Goal: Task Accomplishment & Management: Manage account settings

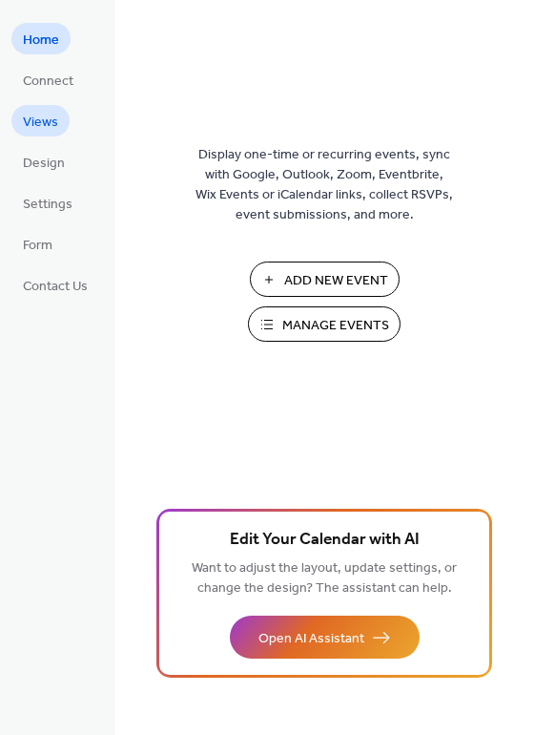
click at [31, 122] on span "Views" at bounding box center [40, 123] width 35 height 20
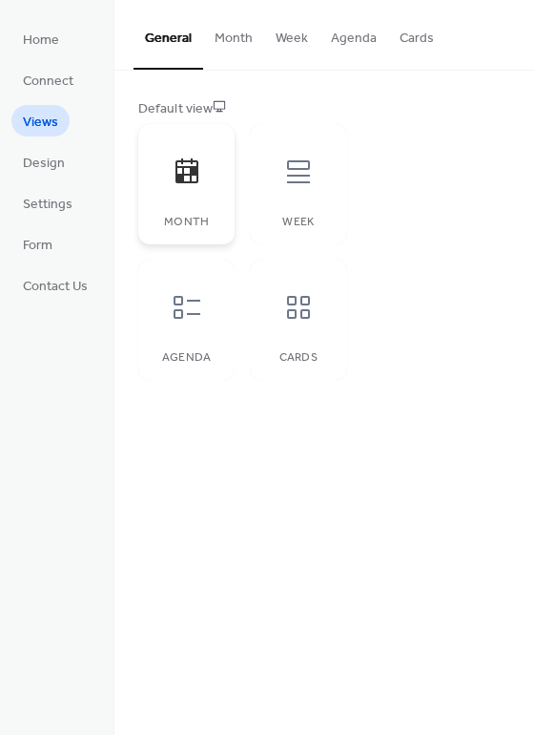
click at [186, 179] on icon at bounding box center [187, 171] width 31 height 31
click at [238, 35] on button "Month" at bounding box center [233, 34] width 61 height 68
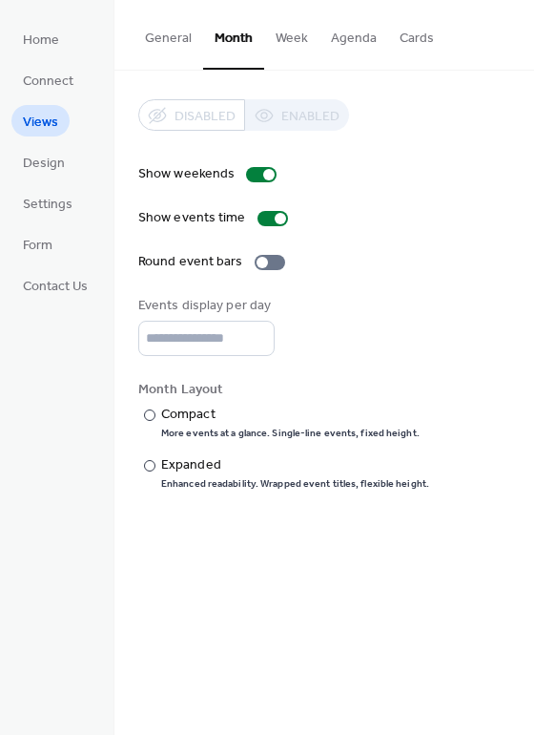
click at [286, 33] on button "Week" at bounding box center [291, 34] width 55 height 68
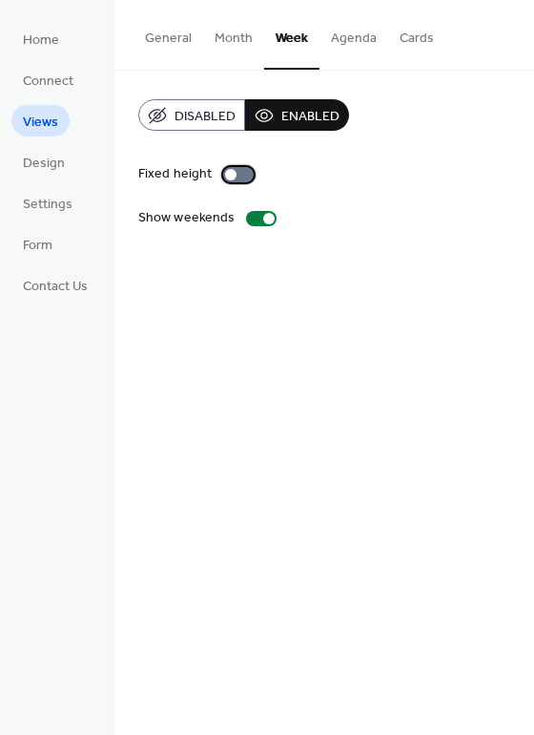
click at [246, 168] on div at bounding box center [238, 174] width 31 height 15
click at [356, 34] on button "Agenda" at bounding box center [354, 34] width 69 height 68
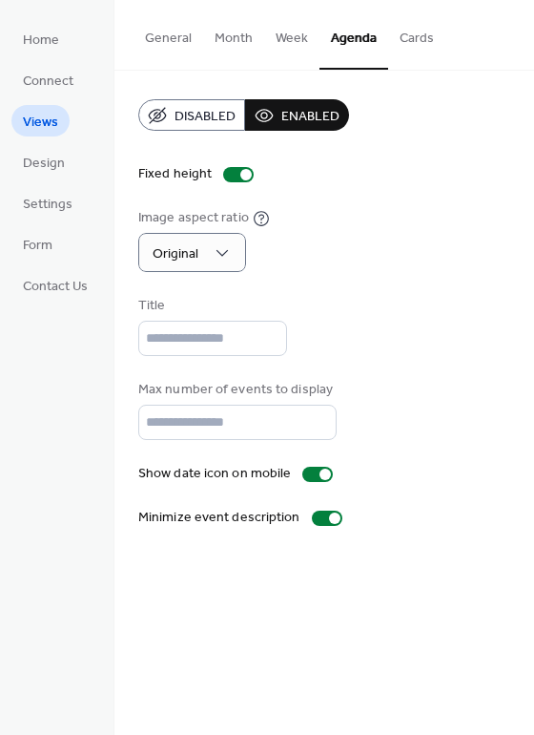
click at [334, 250] on div "Image aspect ratio Original" at bounding box center [324, 240] width 372 height 64
click at [52, 164] on span "Design" at bounding box center [44, 164] width 42 height 20
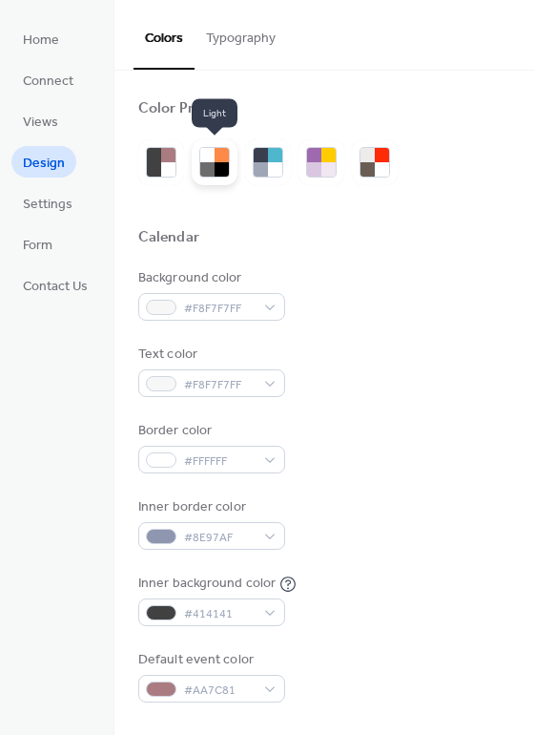
click at [213, 162] on div at bounding box center [207, 169] width 14 height 14
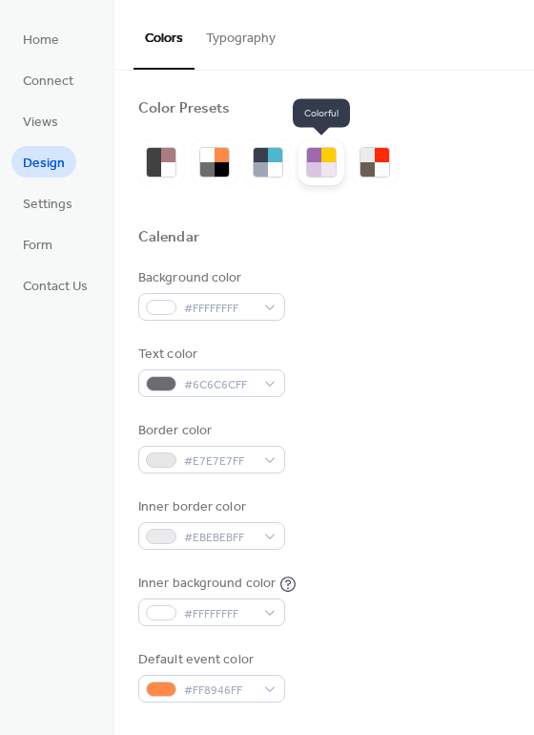
click at [319, 162] on div at bounding box center [314, 169] width 14 height 14
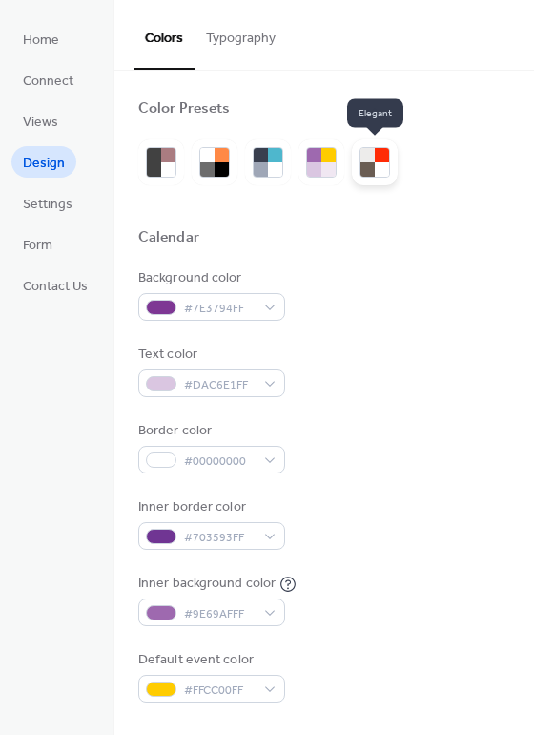
click at [368, 163] on div at bounding box center [368, 169] width 14 height 14
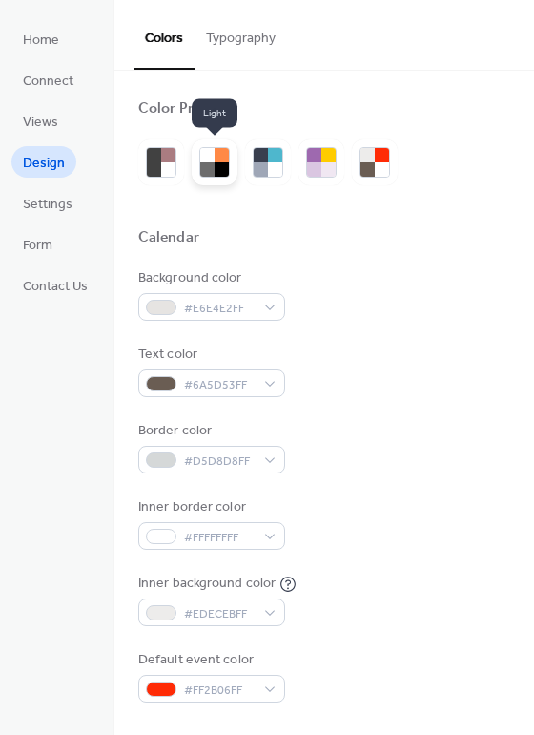
click at [212, 164] on div at bounding box center [207, 169] width 14 height 14
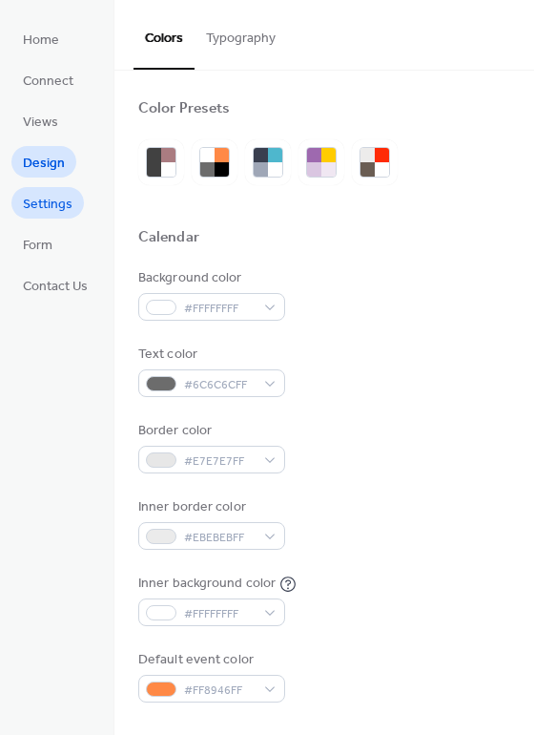
click at [59, 204] on span "Settings" at bounding box center [48, 205] width 50 height 20
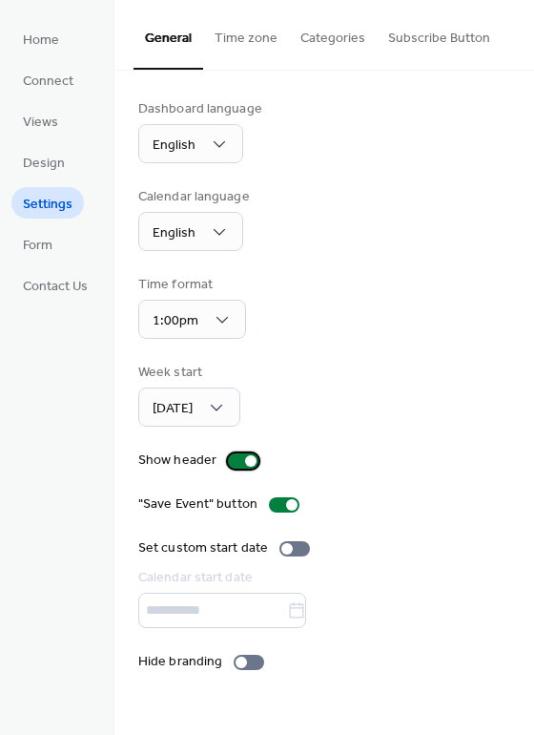
click at [229, 454] on div at bounding box center [243, 460] width 31 height 15
click at [242, 457] on div at bounding box center [243, 460] width 31 height 15
click at [47, 164] on span "Design" at bounding box center [44, 164] width 42 height 20
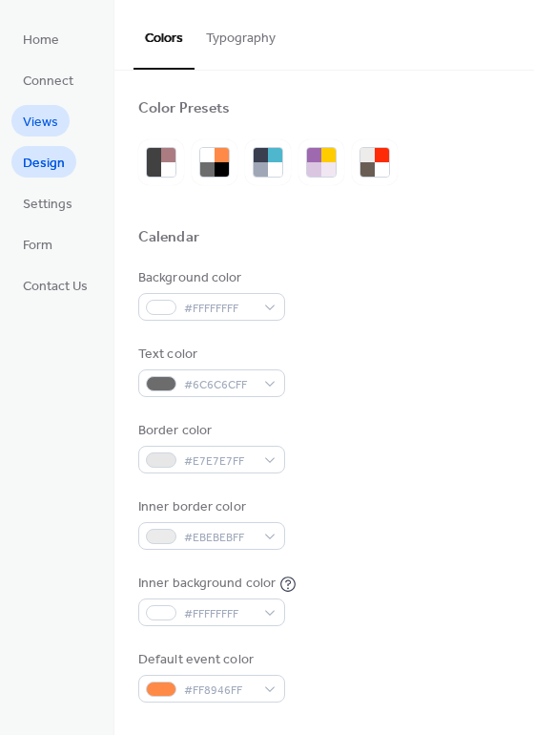
click at [43, 124] on span "Views" at bounding box center [40, 123] width 35 height 20
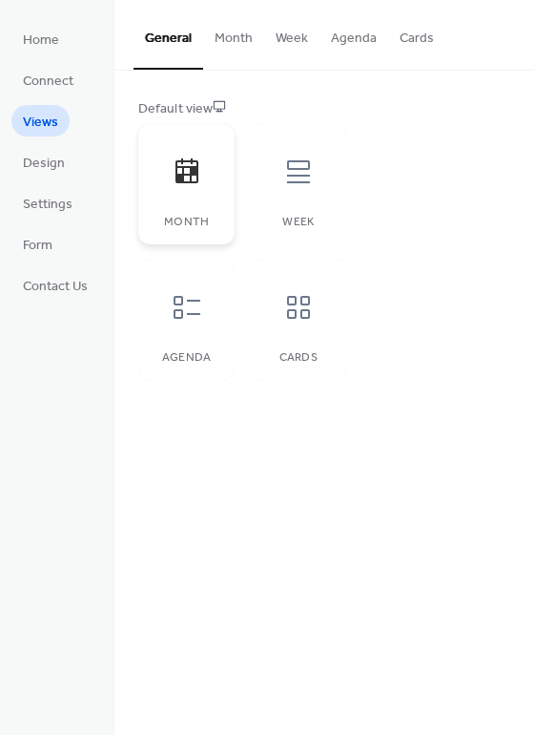
click at [189, 182] on icon at bounding box center [187, 170] width 23 height 25
click at [235, 40] on button "Month" at bounding box center [233, 34] width 61 height 68
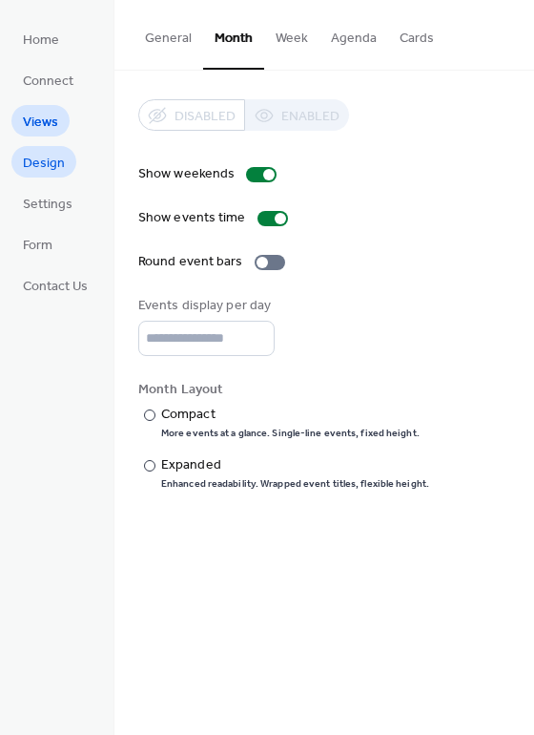
click at [46, 166] on span "Design" at bounding box center [44, 164] width 42 height 20
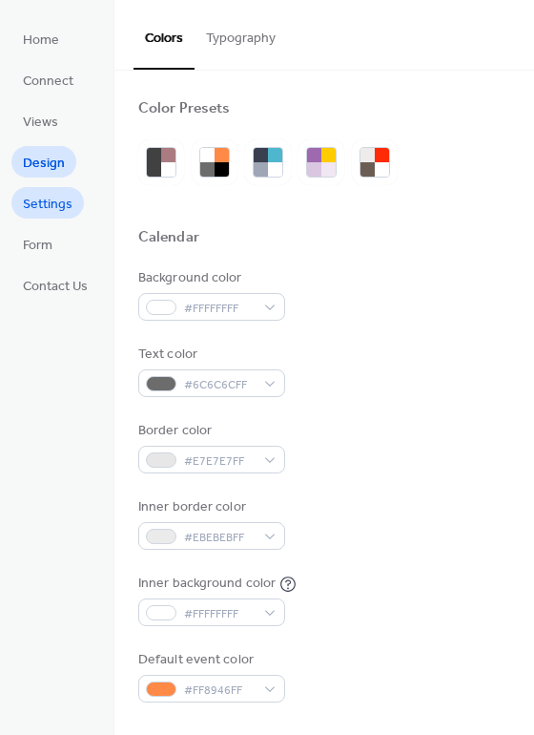
click at [58, 203] on span "Settings" at bounding box center [48, 205] width 50 height 20
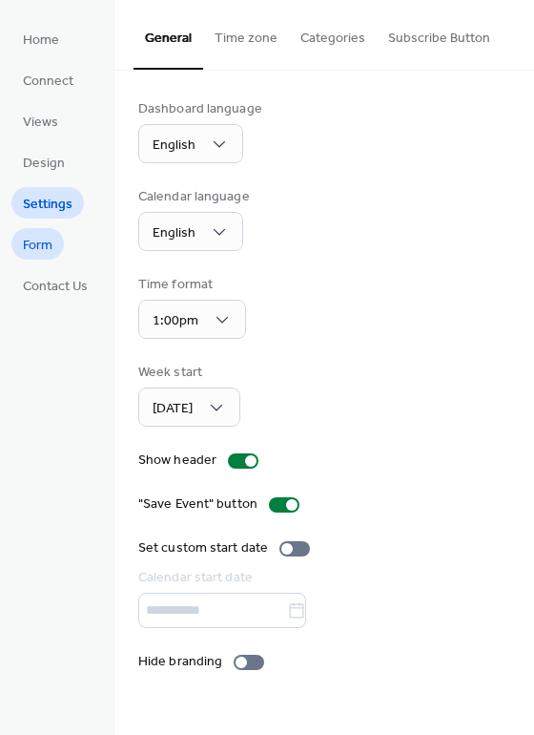
click at [46, 249] on span "Form" at bounding box center [38, 246] width 30 height 20
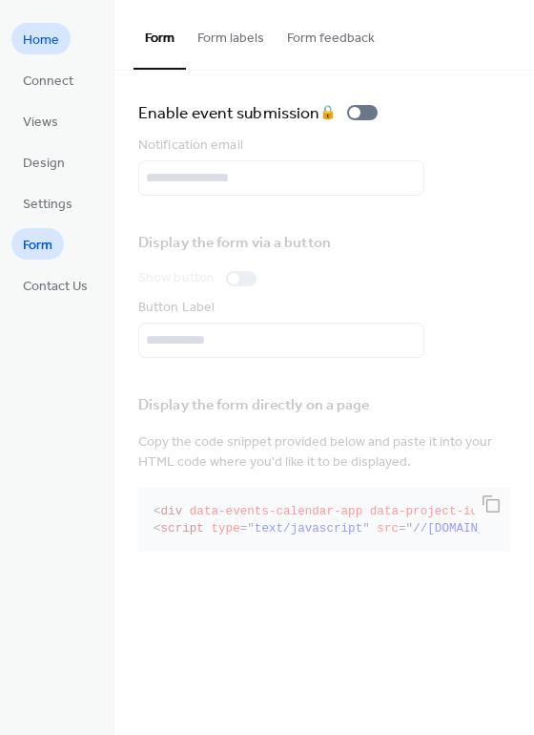
click at [27, 43] on span "Home" at bounding box center [41, 41] width 36 height 20
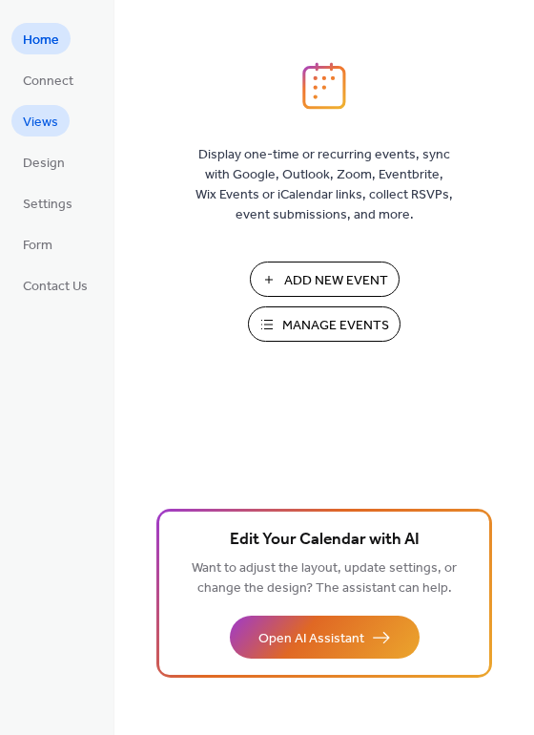
click at [37, 124] on span "Views" at bounding box center [40, 123] width 35 height 20
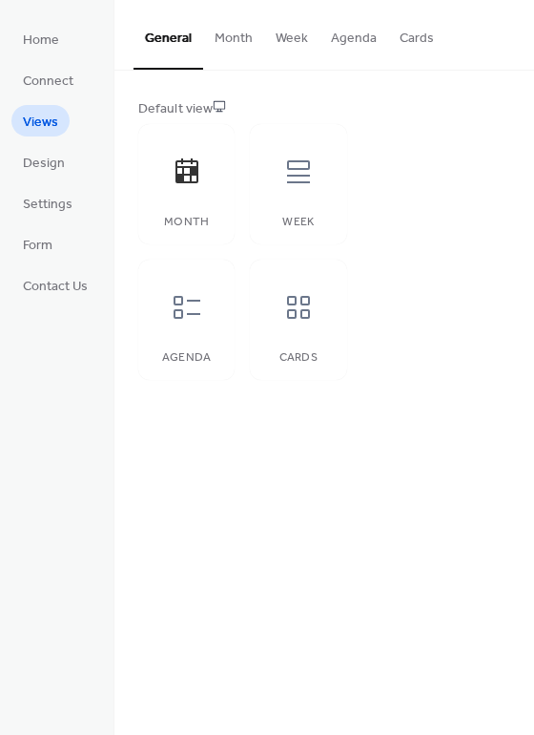
click at [235, 42] on button "Month" at bounding box center [233, 34] width 61 height 68
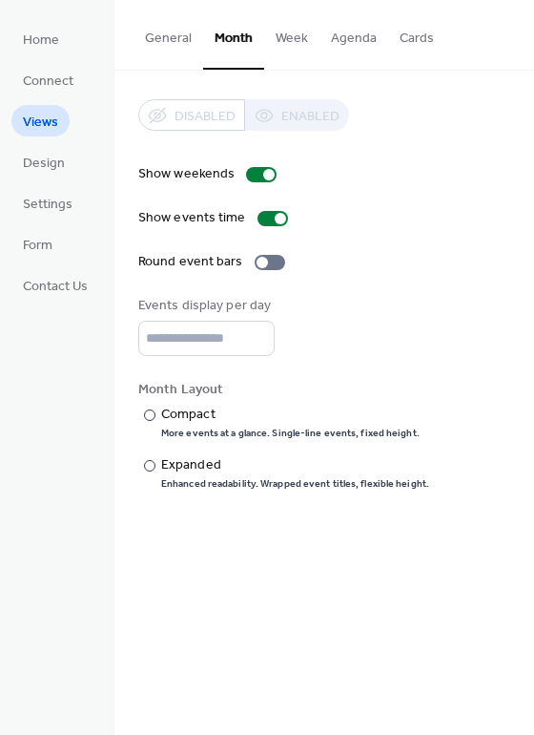
click at [291, 36] on button "Week" at bounding box center [291, 34] width 55 height 68
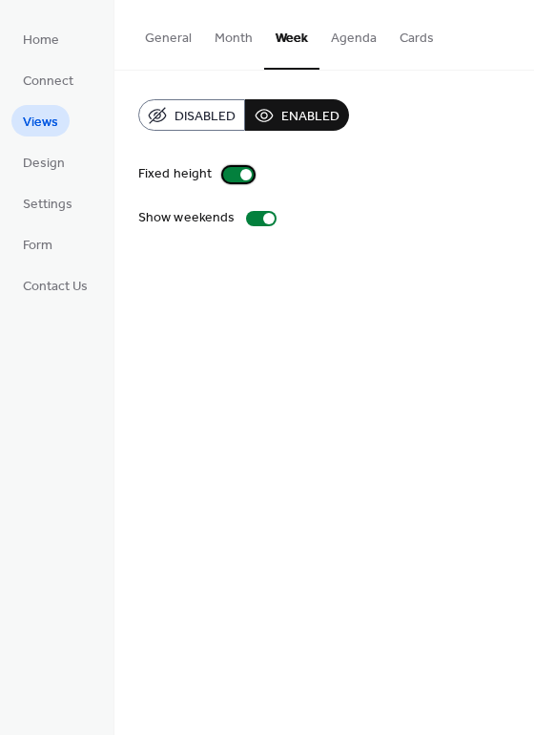
drag, startPoint x: 230, startPoint y: 171, endPoint x: 239, endPoint y: 178, distance: 11.5
click at [230, 172] on div at bounding box center [238, 174] width 31 height 15
click at [174, 36] on button "General" at bounding box center [169, 34] width 70 height 68
